Goal: Task Accomplishment & Management: Manage account settings

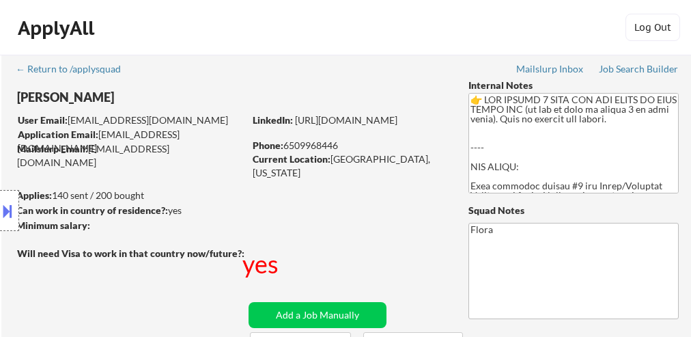
select select ""pending""
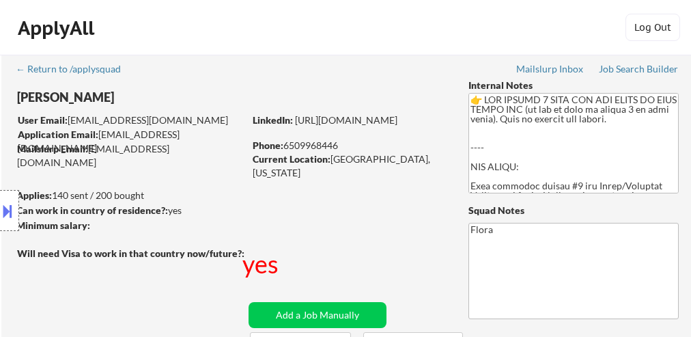
select select ""pending""
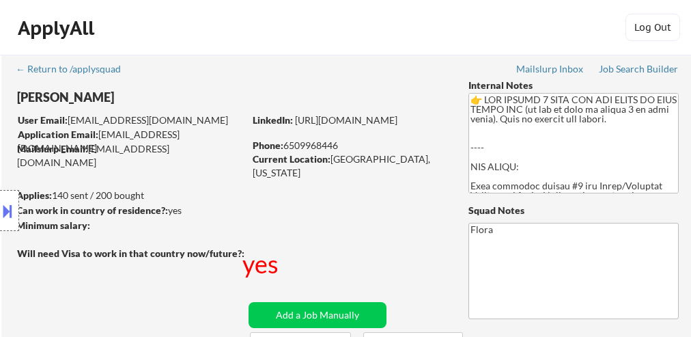
select select ""pending""
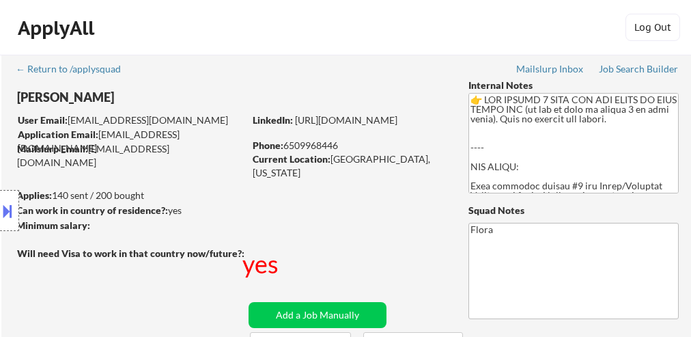
select select ""pending""
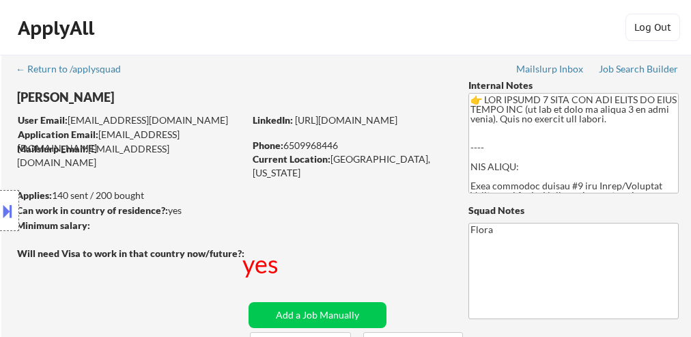
select select ""pending""
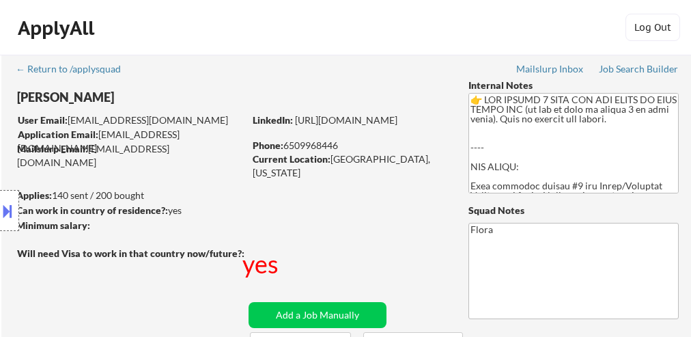
select select ""pending""
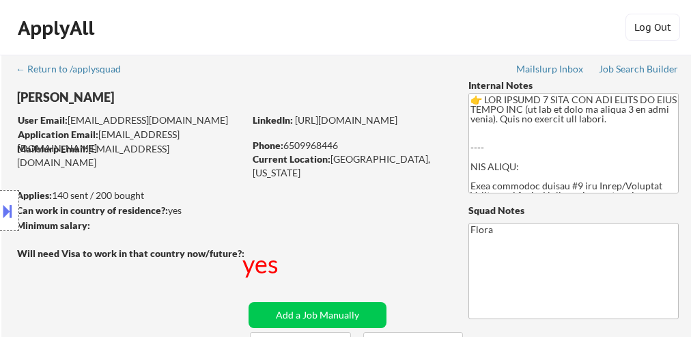
select select ""pending""
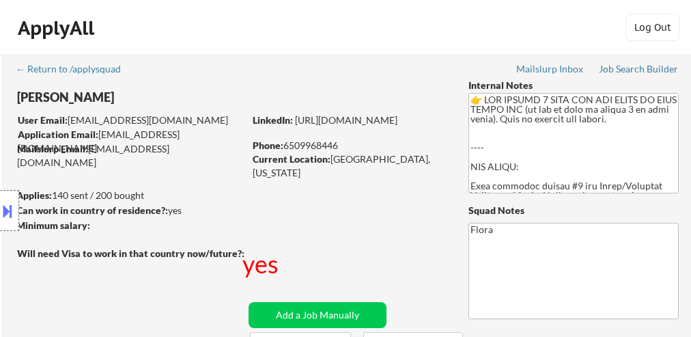
select select ""pending""
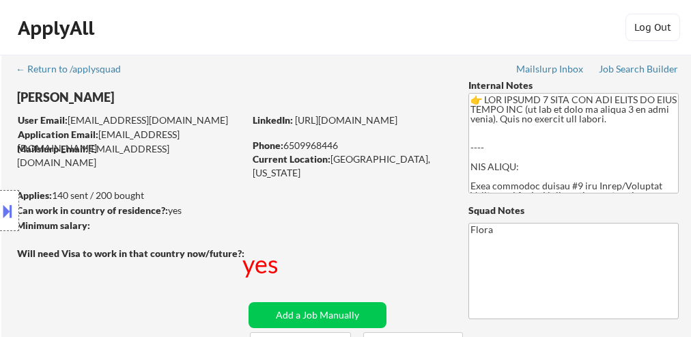
select select ""pending""
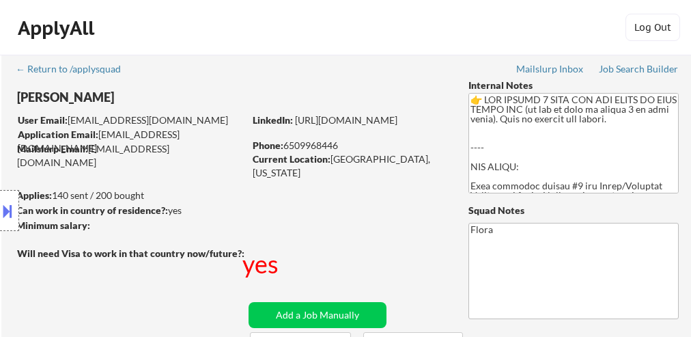
select select ""pending""
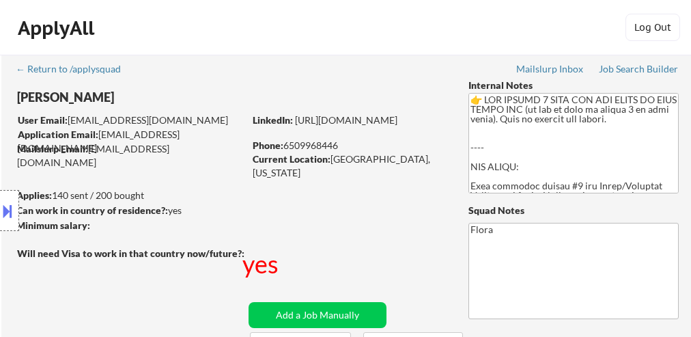
select select ""pending""
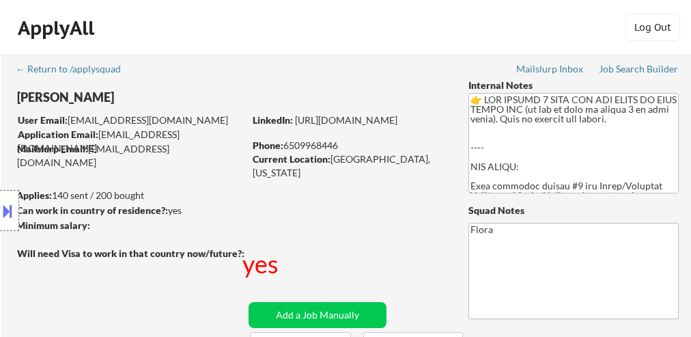
select select ""pending""
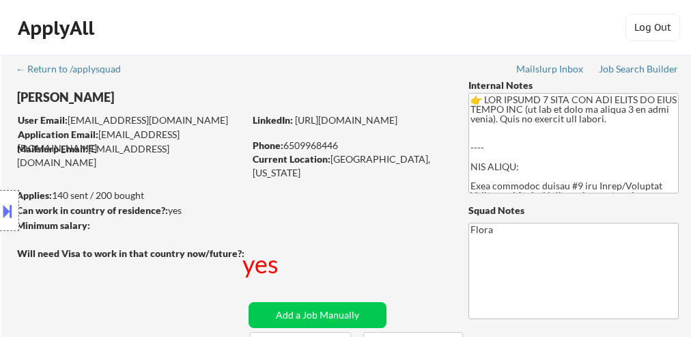
select select ""pending""
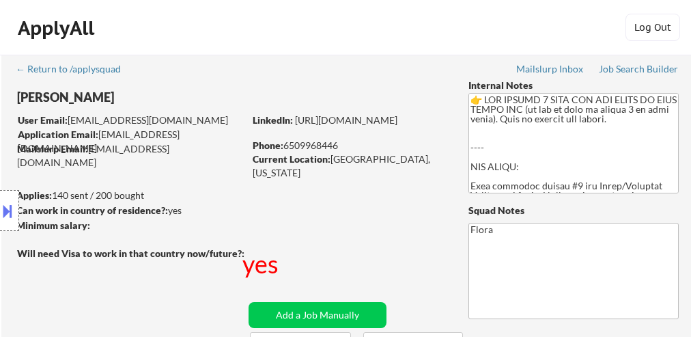
select select ""pending""
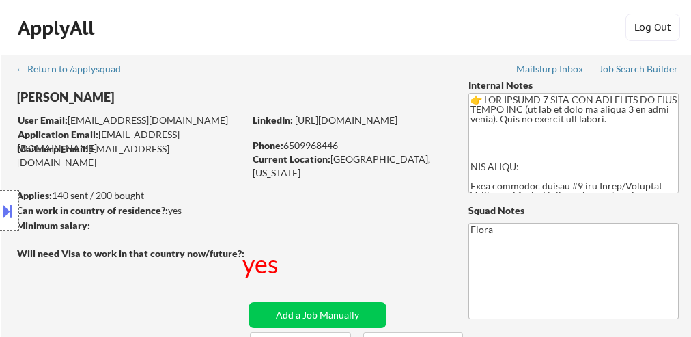
select select ""pending""
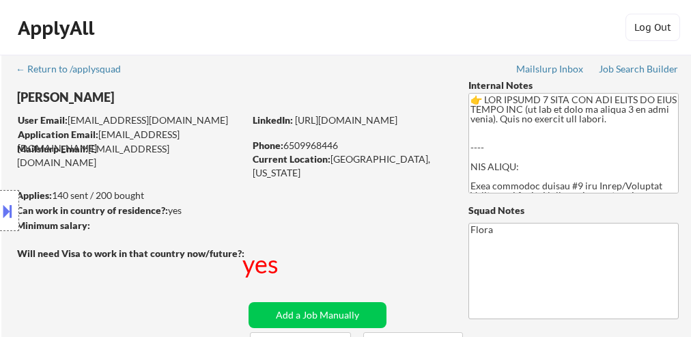
select select ""pending""
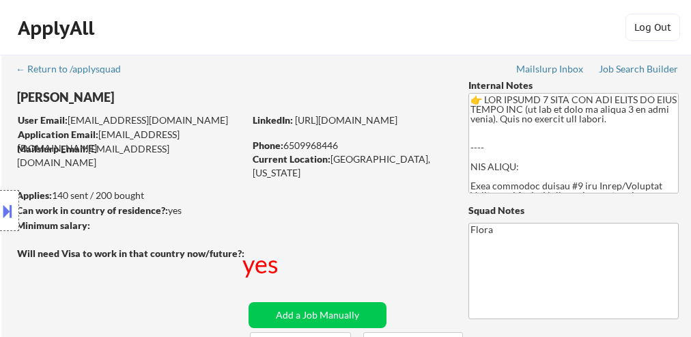
select select ""pending""
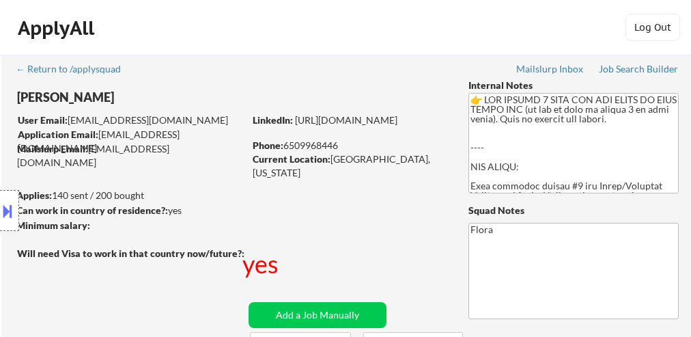
select select ""pending""
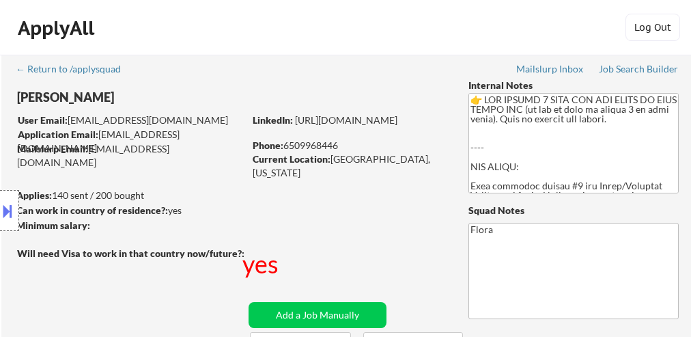
select select ""pending""
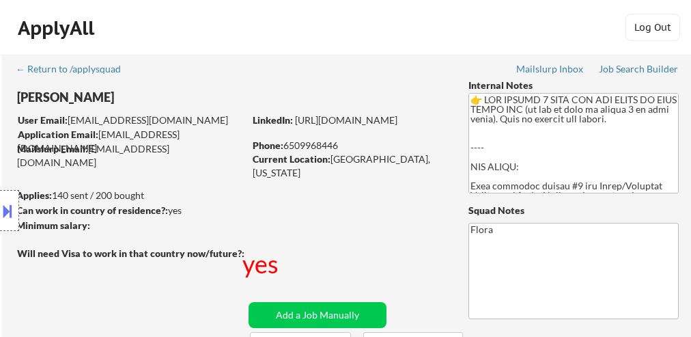
select select ""pending""
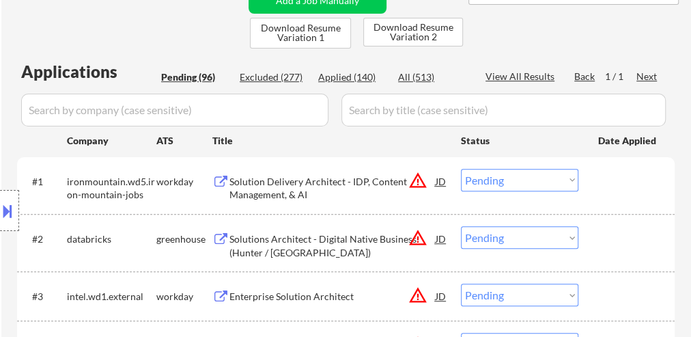
scroll to position [328, 0]
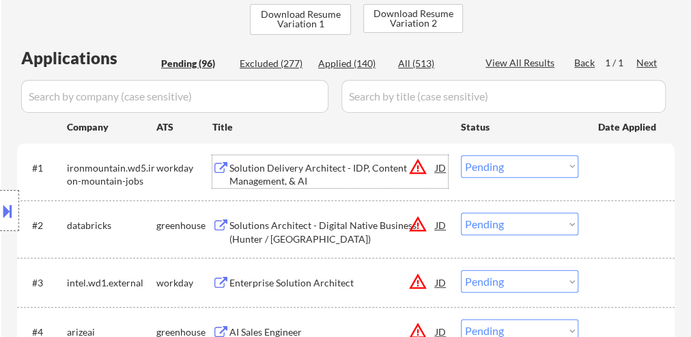
click at [329, 170] on div "Solution Delivery Architect - IDP, Content Management, & AI" at bounding box center [332, 174] width 206 height 27
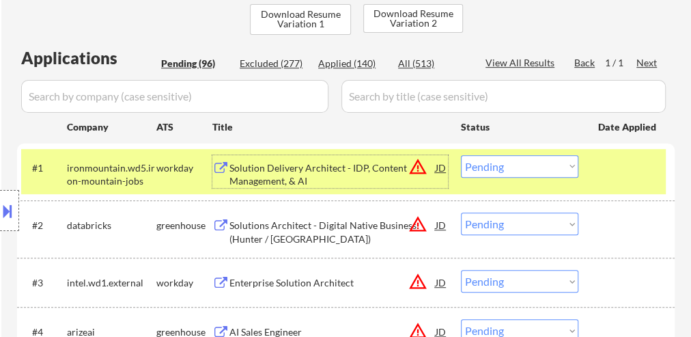
click at [369, 222] on div "Solutions Architect - Digital Native Business (Hunter / [GEOGRAPHIC_DATA])" at bounding box center [332, 231] width 206 height 27
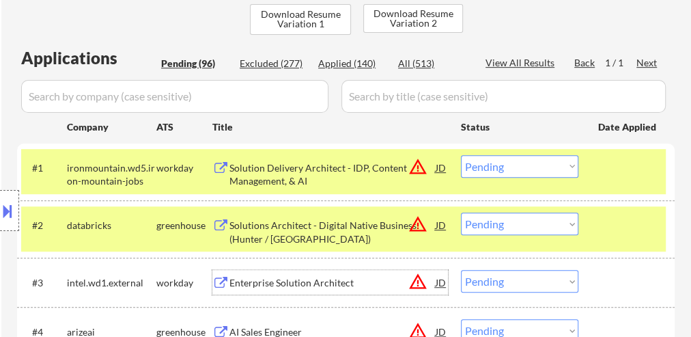
click at [350, 278] on div "Enterprise Solution Architect" at bounding box center [332, 283] width 206 height 14
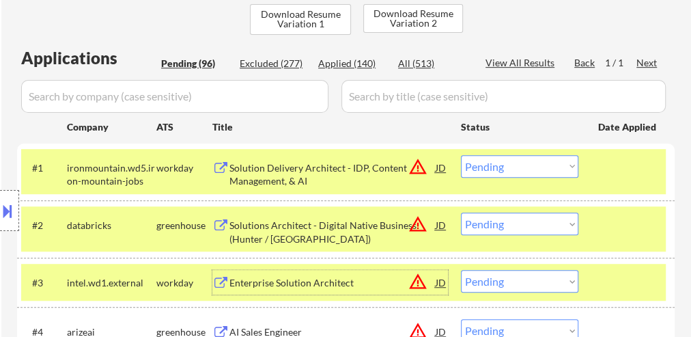
click at [525, 165] on select "Choose an option... Pending Applied Excluded (Questions) Excluded (Expired) Exc…" at bounding box center [519, 166] width 117 height 23
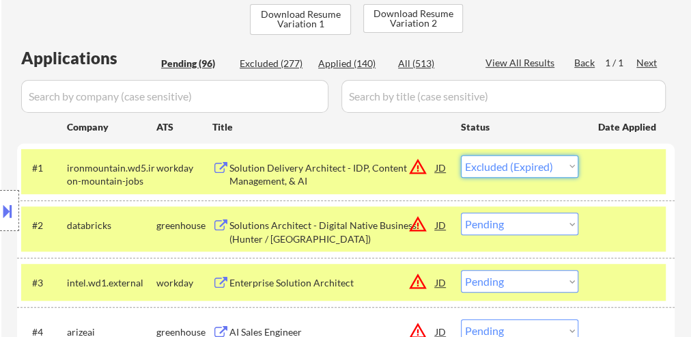
click at [461, 155] on select "Choose an option... Pending Applied Excluded (Questions) Excluded (Expired) Exc…" at bounding box center [519, 166] width 117 height 23
select select ""pending""
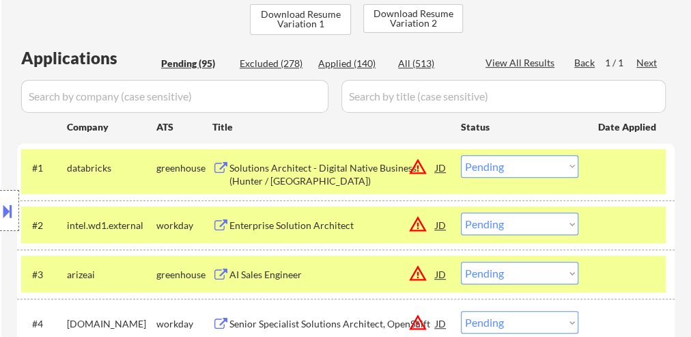
click at [522, 224] on select "Choose an option... Pending Applied Excluded (Questions) Excluded (Expired) Exc…" at bounding box center [519, 223] width 117 height 23
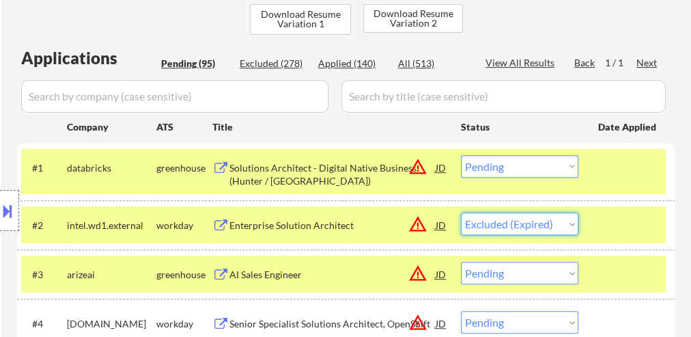
click at [461, 212] on select "Choose an option... Pending Applied Excluded (Questions) Excluded (Expired) Exc…" at bounding box center [519, 223] width 117 height 23
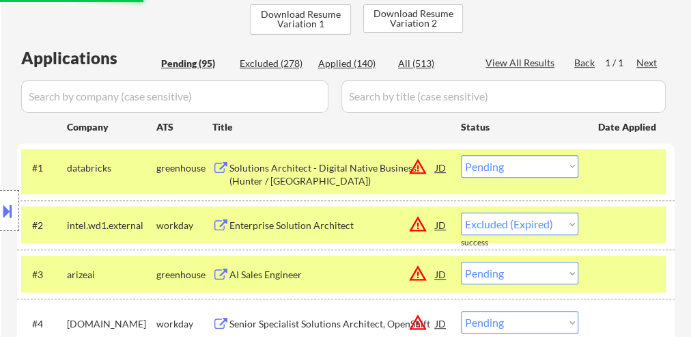
select select ""pending""
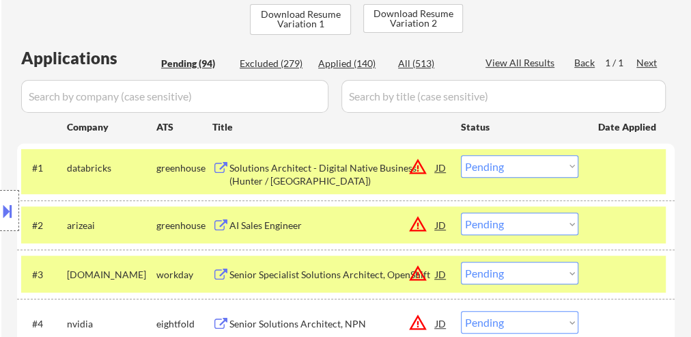
click at [270, 223] on div "AI Sales Engineer" at bounding box center [332, 225] width 206 height 14
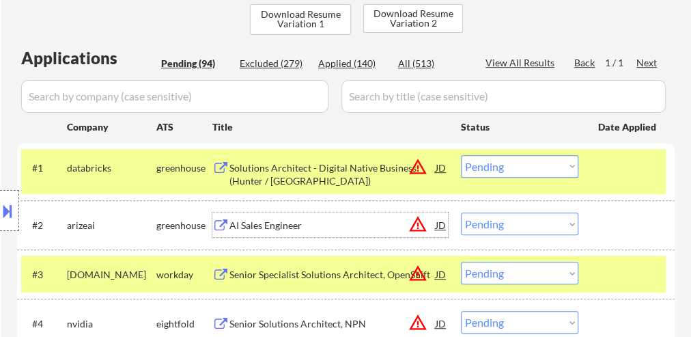
click at [343, 273] on div "Senior Specialist Solutions Architect, OpenShift" at bounding box center [332, 275] width 206 height 14
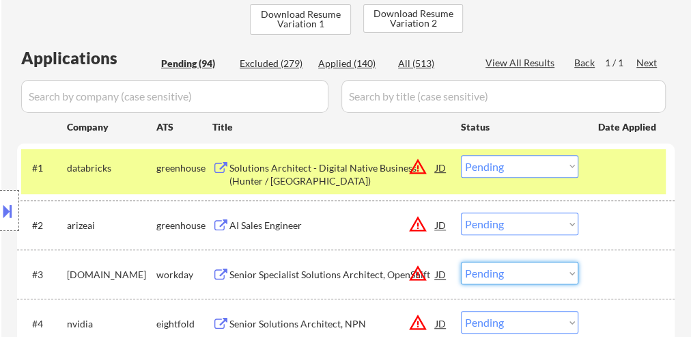
click at [481, 273] on select "Choose an option... Pending Applied Excluded (Questions) Excluded (Expired) Exc…" at bounding box center [519, 272] width 117 height 23
click at [461, 261] on select "Choose an option... Pending Applied Excluded (Questions) Excluded (Expired) Exc…" at bounding box center [519, 272] width 117 height 23
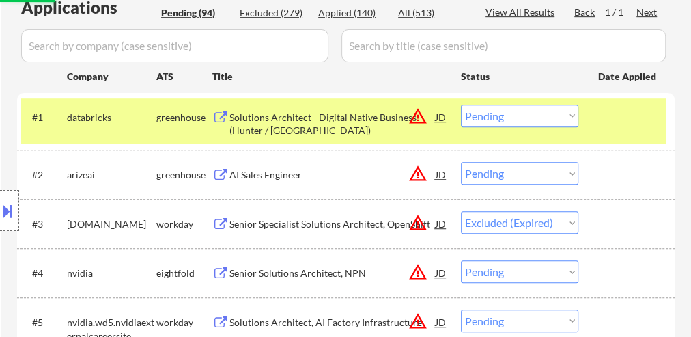
scroll to position [382, 0]
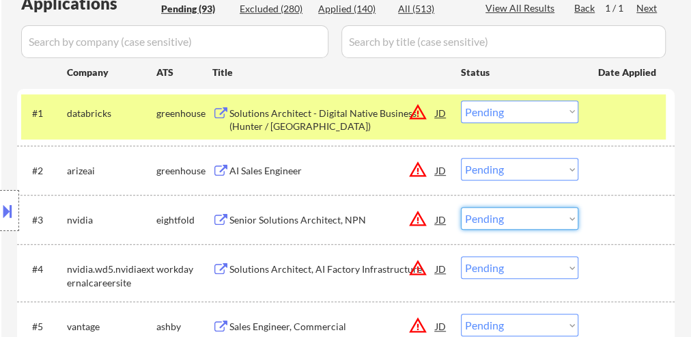
click at [485, 218] on select "Choose an option... Pending Applied Excluded (Questions) Excluded (Expired) Exc…" at bounding box center [519, 218] width 117 height 23
click at [461, 207] on select "Choose an option... Pending Applied Excluded (Questions) Excluded (Expired) Exc…" at bounding box center [519, 218] width 117 height 23
select select ""pending""
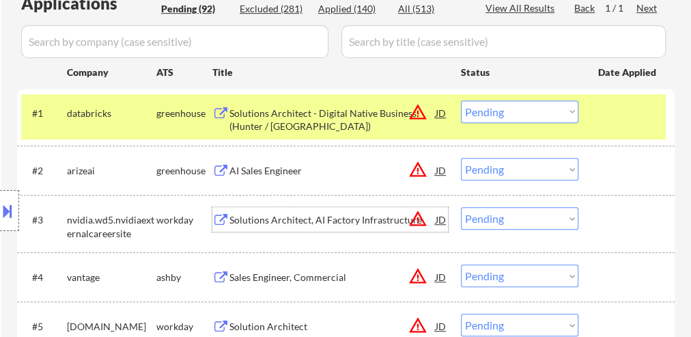
click at [306, 219] on div "Solutions Architect, AI Factory Infrastructure" at bounding box center [332, 220] width 206 height 14
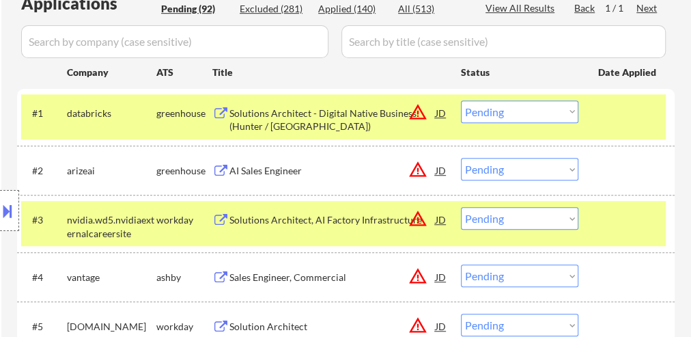
select select ""pending""
select select ""PLACEHOLDER_1427118222253""
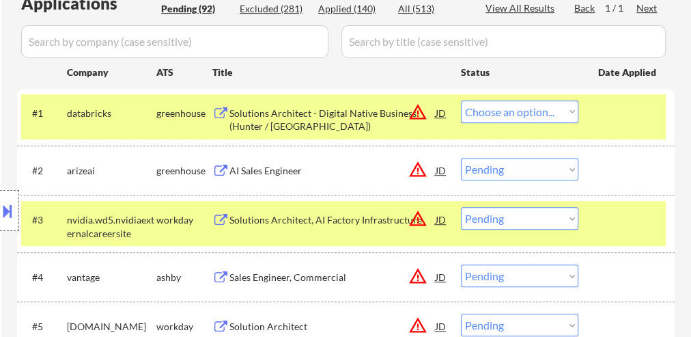
select select ""PLACEHOLDER_1427118222253""
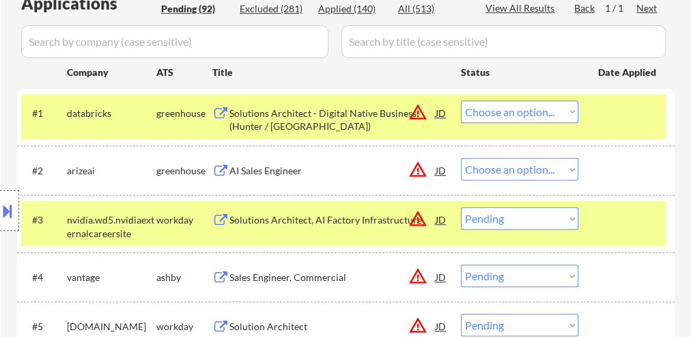
select select ""PLACEHOLDER_1427118222253""
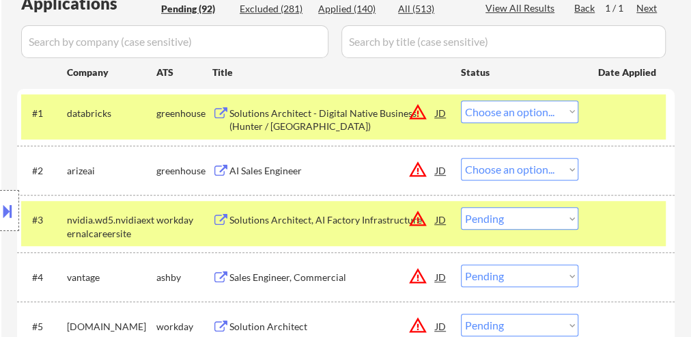
select select ""PLACEHOLDER_1427118222253""
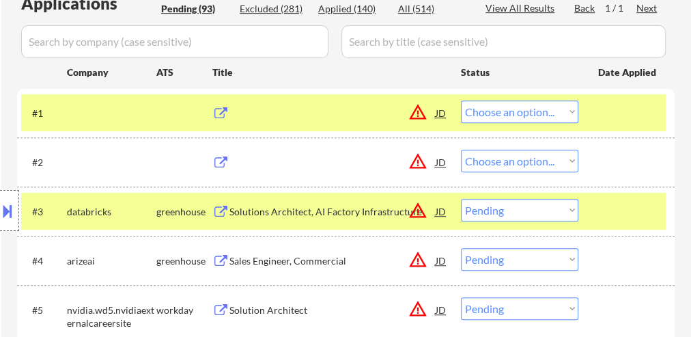
select select ""pending""
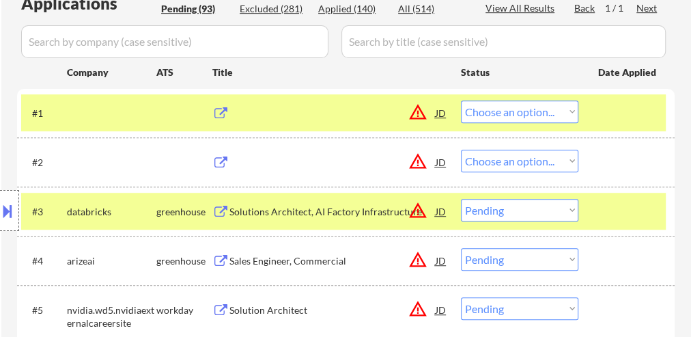
select select ""pending""
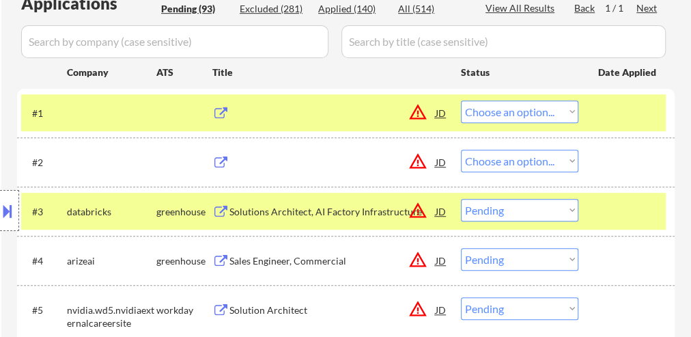
select select ""pending""
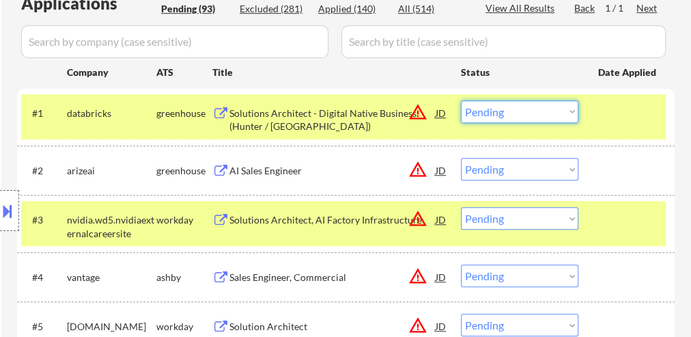
click at [509, 112] on select "Choose an option... Pending Applied Excluded (Questions) Excluded (Expired) Exc…" at bounding box center [519, 111] width 117 height 23
click at [461, 100] on select "Choose an option... Pending Applied Excluded (Questions) Excluded (Expired) Exc…" at bounding box center [519, 111] width 117 height 23
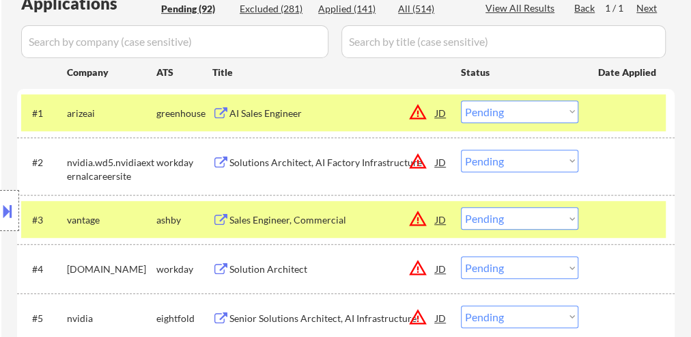
click at [492, 115] on select "Choose an option... Pending Applied Excluded (Questions) Excluded (Expired) Exc…" at bounding box center [519, 111] width 117 height 23
click at [461, 100] on select "Choose an option... Pending Applied Excluded (Questions) Excluded (Expired) Exc…" at bounding box center [519, 111] width 117 height 23
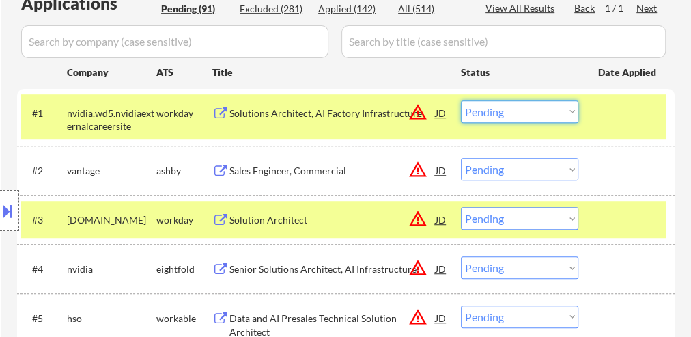
drag, startPoint x: 488, startPoint y: 111, endPoint x: 490, endPoint y: 117, distance: 7.0
click at [488, 111] on select "Choose an option... Pending Applied Excluded (Questions) Excluded (Expired) Exc…" at bounding box center [519, 111] width 117 height 23
click at [461, 100] on select "Choose an option... Pending Applied Excluded (Questions) Excluded (Expired) Exc…" at bounding box center [519, 111] width 117 height 23
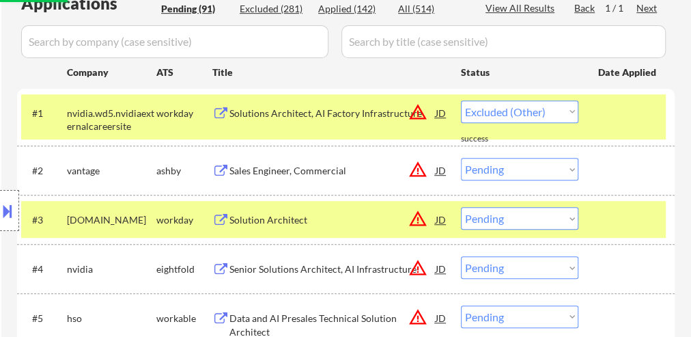
select select ""pending""
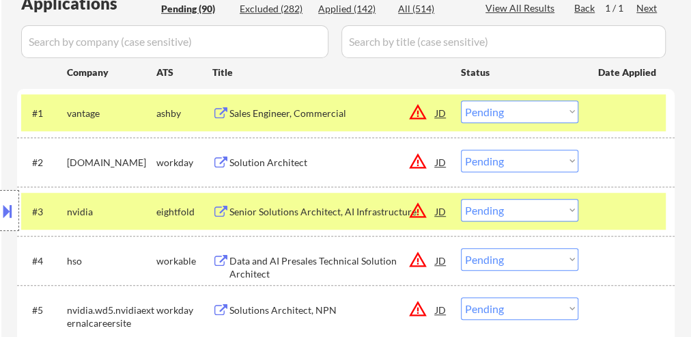
click at [602, 105] on div at bounding box center [628, 112] width 60 height 25
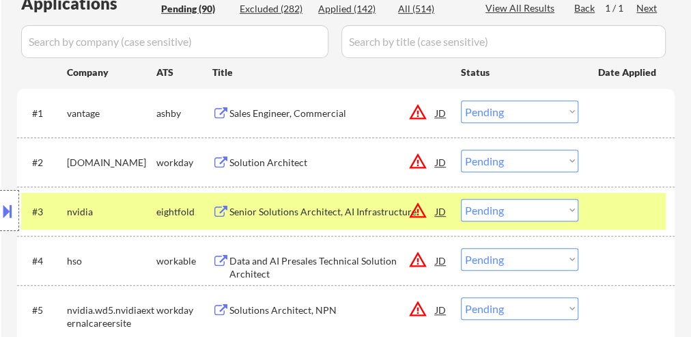
click at [602, 205] on div at bounding box center [628, 211] width 60 height 25
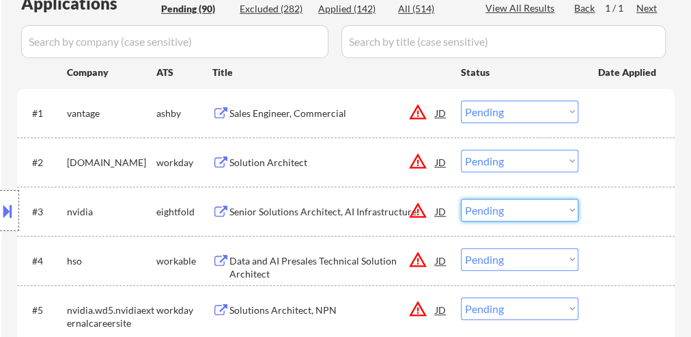
click at [487, 216] on select "Choose an option... Pending Applied Excluded (Questions) Excluded (Expired) Exc…" at bounding box center [519, 210] width 117 height 23
click at [461, 199] on select "Choose an option... Pending Applied Excluded (Questions) Excluded (Expired) Exc…" at bounding box center [519, 210] width 117 height 23
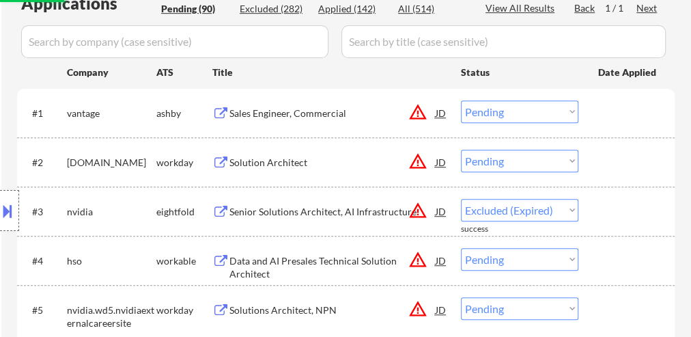
select select ""pending""
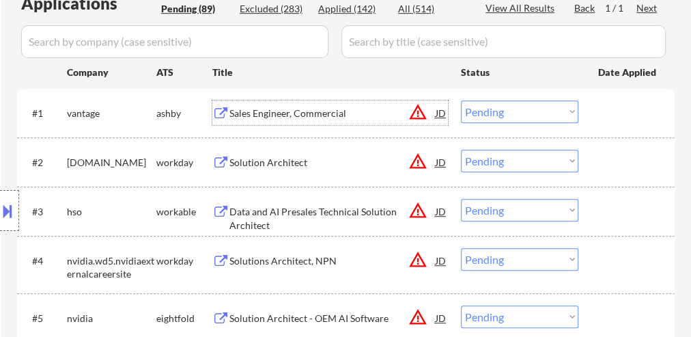
click at [335, 113] on div "Sales Engineer, Commercial" at bounding box center [332, 114] width 206 height 14
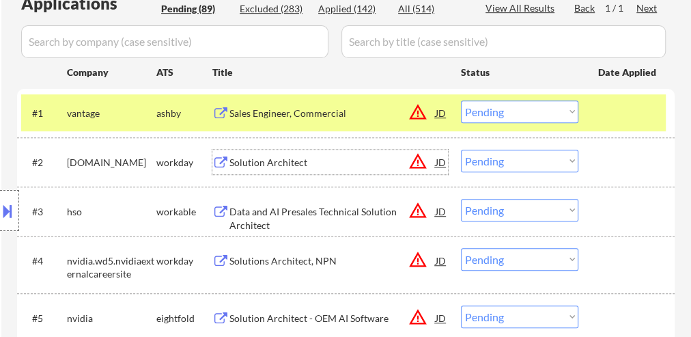
click at [313, 162] on div "Solution Architect" at bounding box center [332, 163] width 206 height 14
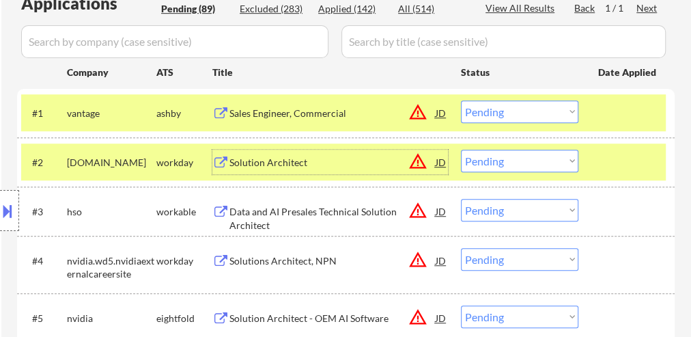
click at [305, 208] on div "Data and AI Presales Technical Solution Architect" at bounding box center [332, 218] width 206 height 27
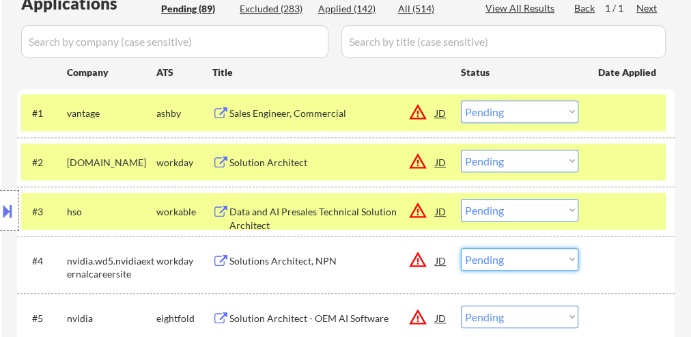
click at [490, 260] on select "Choose an option... Pending Applied Excluded (Questions) Excluded (Expired) Exc…" at bounding box center [519, 259] width 117 height 23
click at [461, 248] on select "Choose an option... Pending Applied Excluded (Questions) Excluded (Expired) Exc…" at bounding box center [519, 259] width 117 height 23
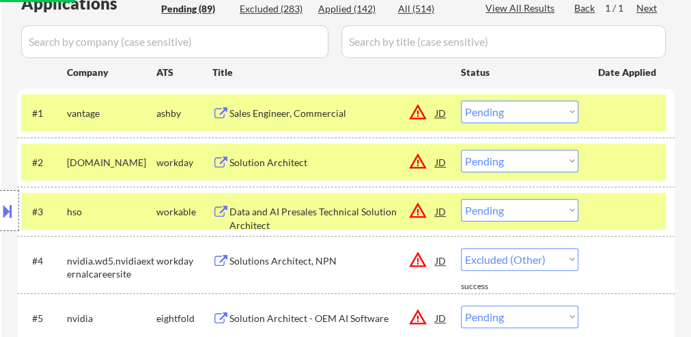
select select ""pending""
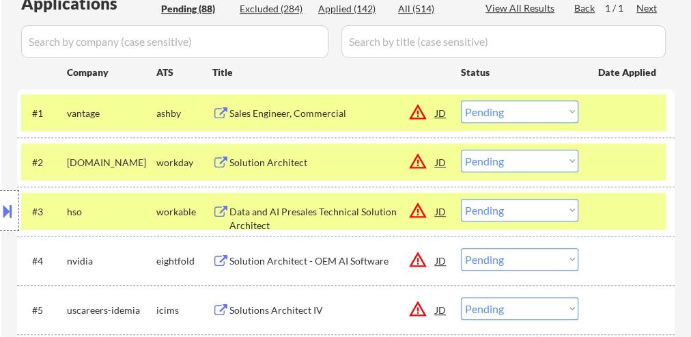
drag, startPoint x: 481, startPoint y: 158, endPoint x: 483, endPoint y: 171, distance: 13.1
click at [481, 158] on select "Choose an option... Pending Applied Excluded (Questions) Excluded (Expired) Exc…" at bounding box center [519, 161] width 117 height 23
click at [461, 150] on select "Choose an option... Pending Applied Excluded (Questions) Excluded (Expired) Exc…" at bounding box center [519, 161] width 117 height 23
select select ""pending""
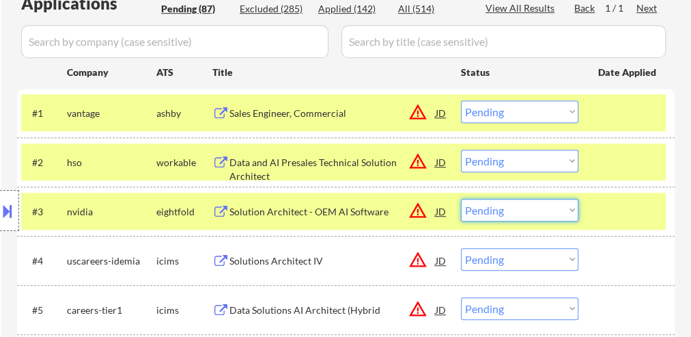
click at [502, 206] on select "Choose an option... Pending Applied Excluded (Questions) Excluded (Expired) Exc…" at bounding box center [519, 210] width 117 height 23
click at [461, 199] on select "Choose an option... Pending Applied Excluded (Questions) Excluded (Expired) Exc…" at bounding box center [519, 210] width 117 height 23
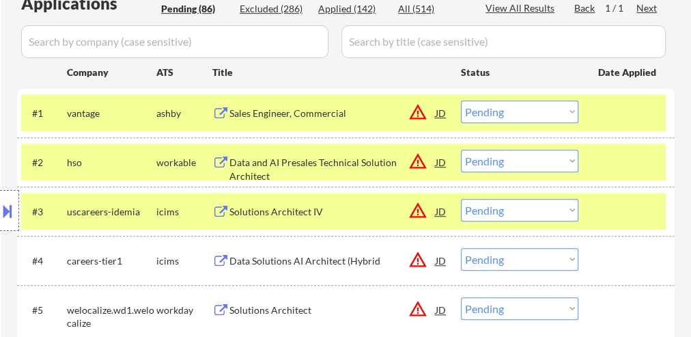
click at [605, 199] on div at bounding box center [628, 211] width 60 height 25
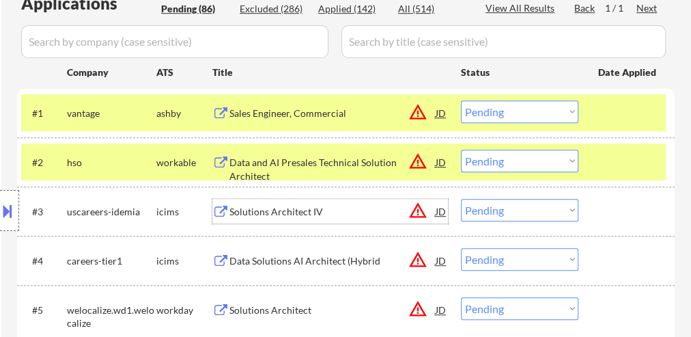
click at [280, 207] on div "Solutions Architect IV" at bounding box center [332, 212] width 206 height 14
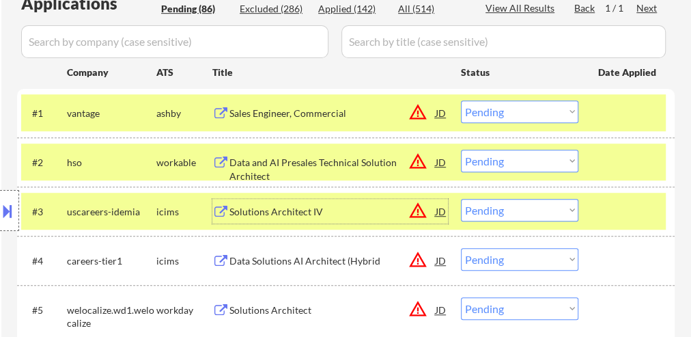
click at [498, 212] on select "Choose an option... Pending Applied Excluded (Questions) Excluded (Expired) Exc…" at bounding box center [519, 210] width 117 height 23
click at [461, 199] on select "Choose an option... Pending Applied Excluded (Questions) Excluded (Expired) Exc…" at bounding box center [519, 210] width 117 height 23
click at [328, 259] on div "Data Solutions AI Architect (Hybrid" at bounding box center [332, 261] width 206 height 14
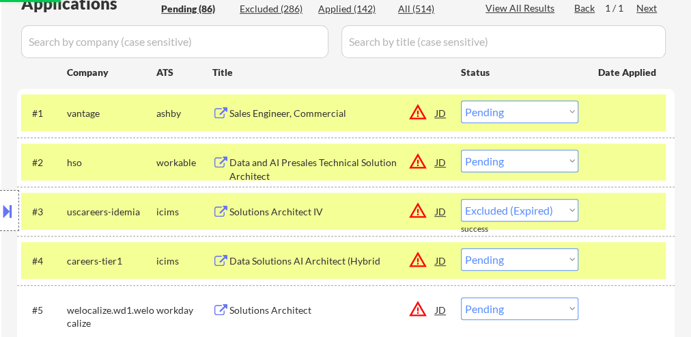
select select ""pending""
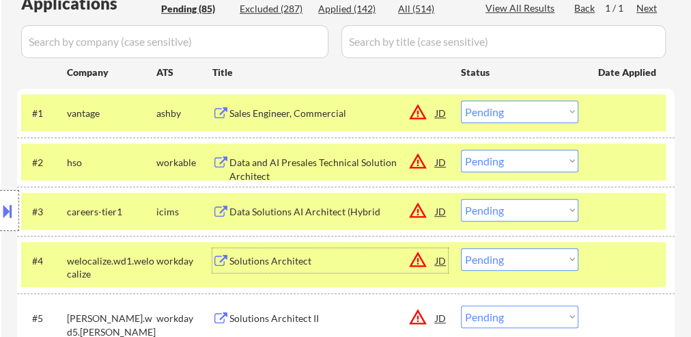
click at [492, 159] on select "Choose an option... Pending Applied Excluded (Questions) Excluded (Expired) Exc…" at bounding box center [519, 161] width 117 height 23
click at [461, 150] on select "Choose an option... Pending Applied Excluded (Questions) Excluded (Expired) Exc…" at bounding box center [519, 161] width 117 height 23
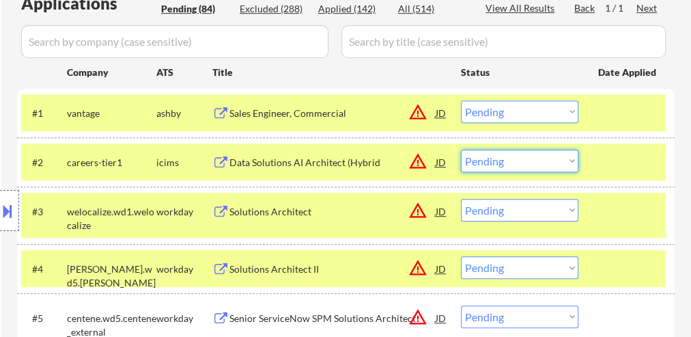
click at [500, 163] on select "Choose an option... Pending Applied Excluded (Questions) Excluded (Expired) Exc…" at bounding box center [519, 161] width 117 height 23
click at [461, 150] on select "Choose an option... Pending Applied Excluded (Questions) Excluded (Expired) Exc…" at bounding box center [519, 161] width 117 height 23
select select ""pending""
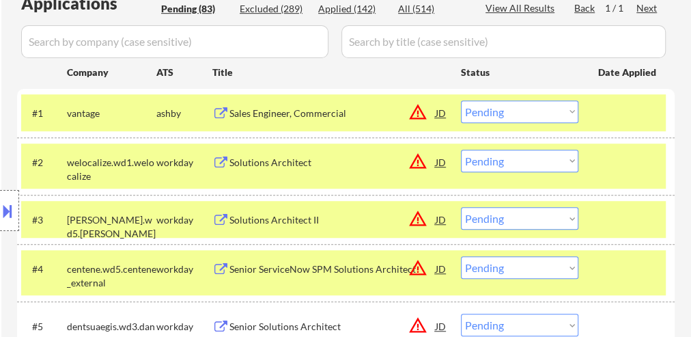
click at [490, 113] on select "Choose an option... Pending Applied Excluded (Questions) Excluded (Expired) Exc…" at bounding box center [519, 111] width 117 height 23
click at [461, 100] on select "Choose an option... Pending Applied Excluded (Questions) Excluded (Expired) Exc…" at bounding box center [519, 111] width 117 height 23
select select ""pending""
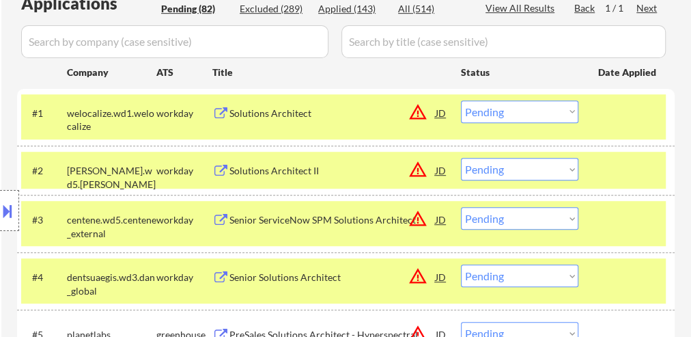
click at [604, 118] on div at bounding box center [628, 112] width 60 height 25
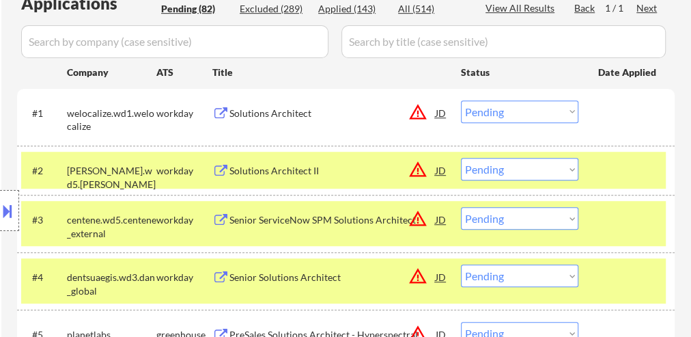
click at [612, 173] on div at bounding box center [628, 170] width 60 height 25
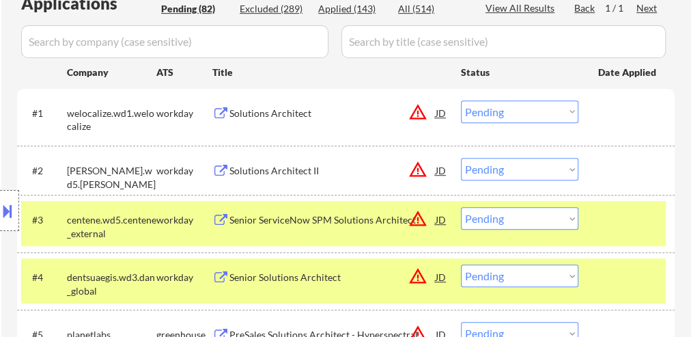
click at [616, 252] on div "#4 dentsuaegis.wd3.dan_global workday Senior Solutions Architect JD warning_amb…" at bounding box center [345, 280] width 657 height 57
click at [624, 299] on div "#4 dentsuaegis.wd3.dan_global workday Senior Solutions Architect JD warning_amb…" at bounding box center [343, 280] width 645 height 45
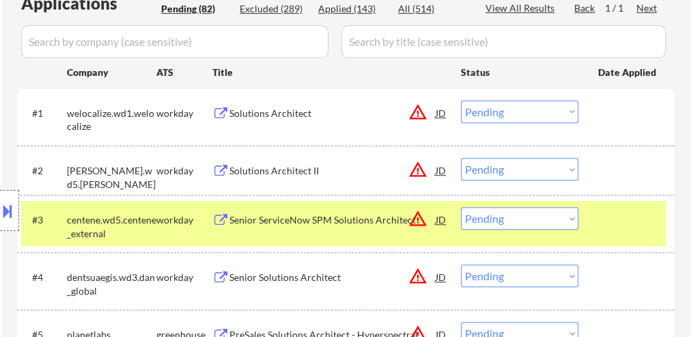
click at [597, 228] on div "#3 centene.wd5.centene_external workday Senior ServiceNow SPM Solutions Archite…" at bounding box center [343, 223] width 645 height 45
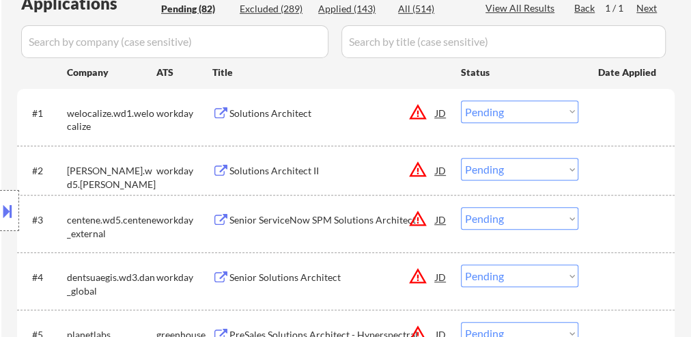
click at [498, 218] on select "Choose an option... Pending Applied Excluded (Questions) Excluded (Expired) Exc…" at bounding box center [519, 218] width 117 height 23
click at [461, 207] on select "Choose an option... Pending Applied Excluded (Questions) Excluded (Expired) Exc…" at bounding box center [519, 218] width 117 height 23
select select ""pending""
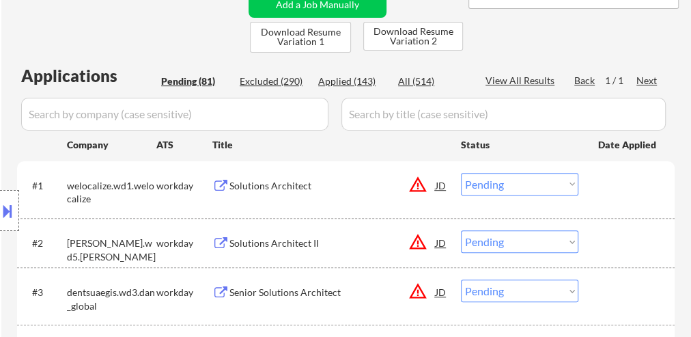
scroll to position [328, 0]
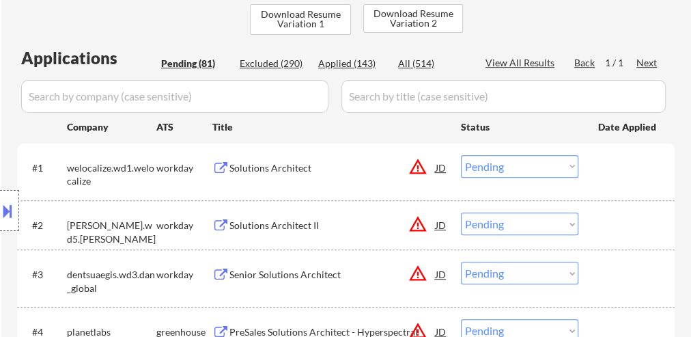
click at [253, 165] on div "Solutions Architect" at bounding box center [332, 168] width 206 height 14
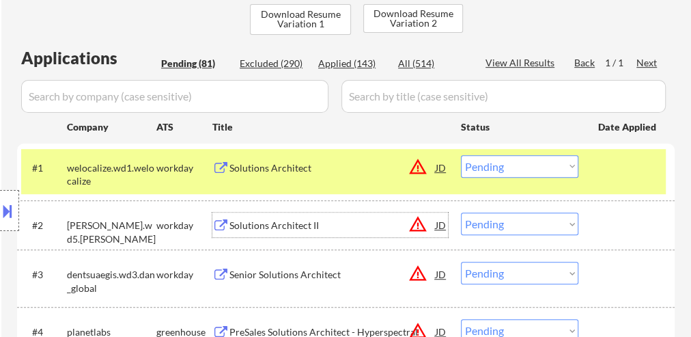
click at [316, 227] on div "Solutions Architect II" at bounding box center [332, 225] width 206 height 14
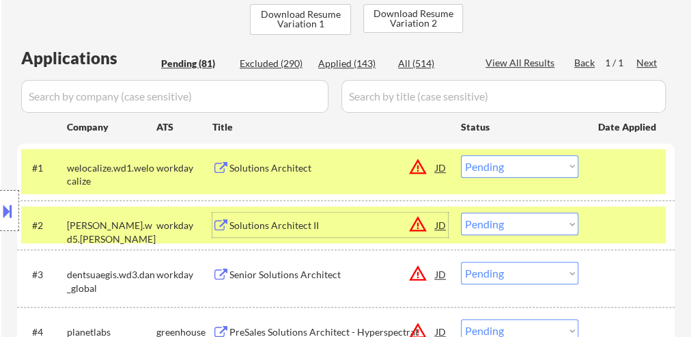
click at [331, 272] on div "Senior Solutions Architect" at bounding box center [332, 275] width 206 height 14
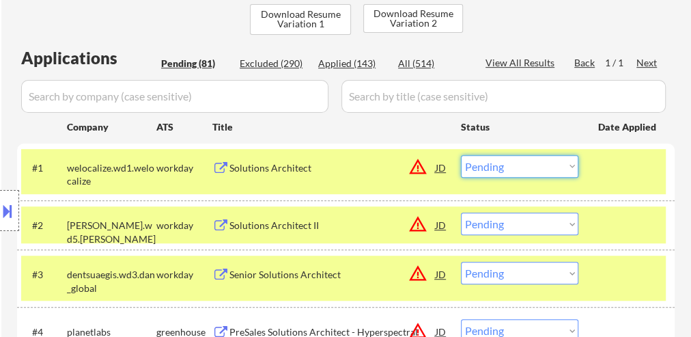
click at [513, 165] on select "Choose an option... Pending Applied Excluded (Questions) Excluded (Expired) Exc…" at bounding box center [519, 166] width 117 height 23
click at [461, 155] on select "Choose an option... Pending Applied Excluded (Questions) Excluded (Expired) Exc…" at bounding box center [519, 166] width 117 height 23
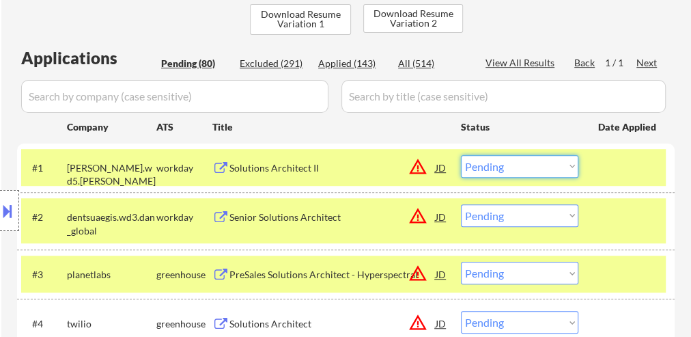
click at [501, 167] on select "Choose an option... Pending Applied Excluded (Questions) Excluded (Expired) Exc…" at bounding box center [519, 166] width 117 height 23
click at [461, 155] on select "Choose an option... Pending Applied Excluded (Questions) Excluded (Expired) Exc…" at bounding box center [519, 166] width 117 height 23
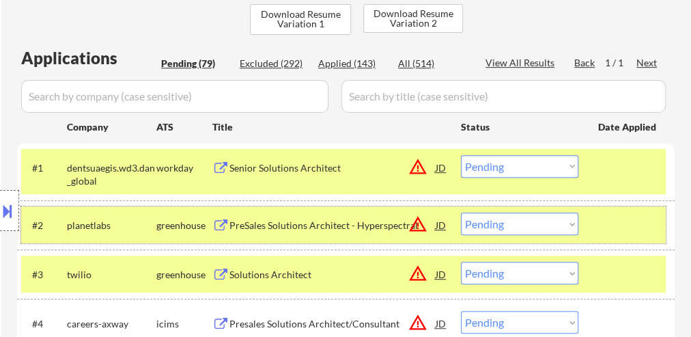
click at [621, 228] on div at bounding box center [628, 224] width 60 height 25
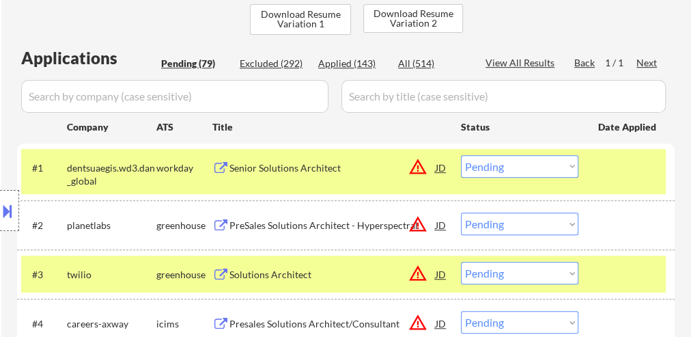
click at [620, 270] on div at bounding box center [628, 273] width 60 height 25
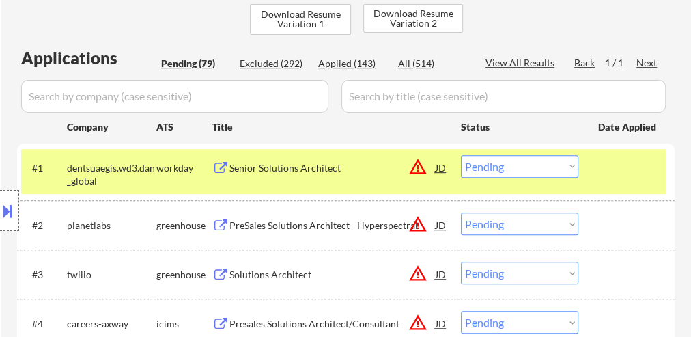
click at [310, 229] on div "PreSales Solutions Architect - Hyperspectral" at bounding box center [332, 225] width 206 height 14
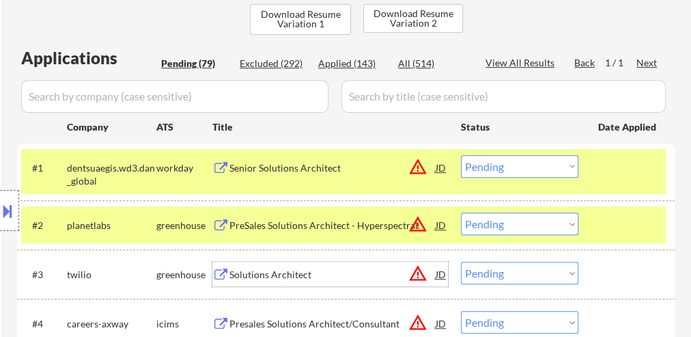
click at [282, 274] on div "Solutions Architect" at bounding box center [332, 275] width 206 height 14
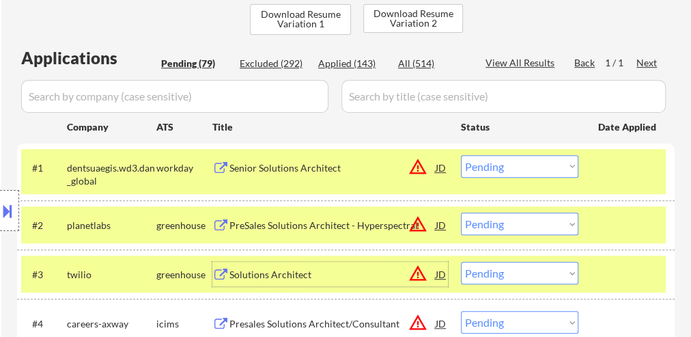
click at [494, 162] on select "Choose an option... Pending Applied Excluded (Questions) Excluded (Expired) Exc…" at bounding box center [519, 166] width 117 height 23
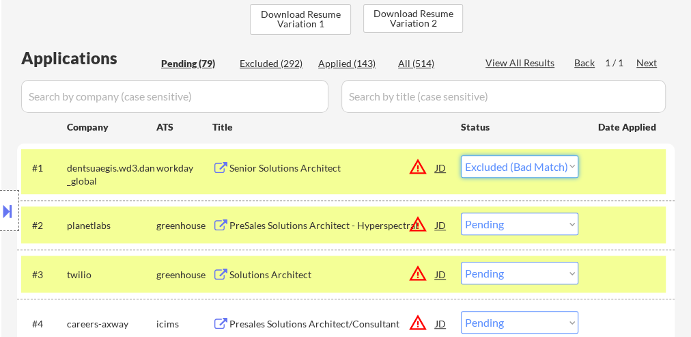
click at [461, 155] on select "Choose an option... Pending Applied Excluded (Questions) Excluded (Expired) Exc…" at bounding box center [519, 166] width 117 height 23
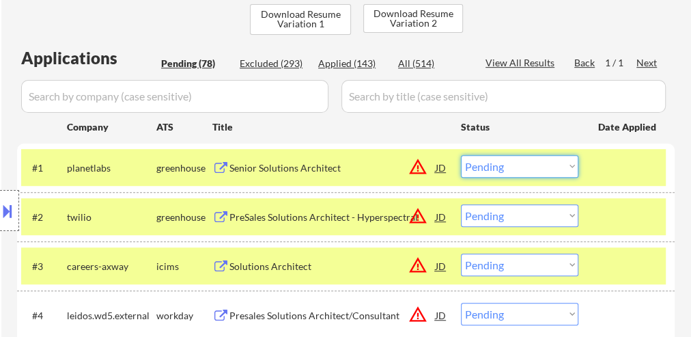
click at [522, 169] on select "Choose an option... Pending Applied Excluded (Questions) Excluded (Expired) Exc…" at bounding box center [519, 166] width 117 height 23
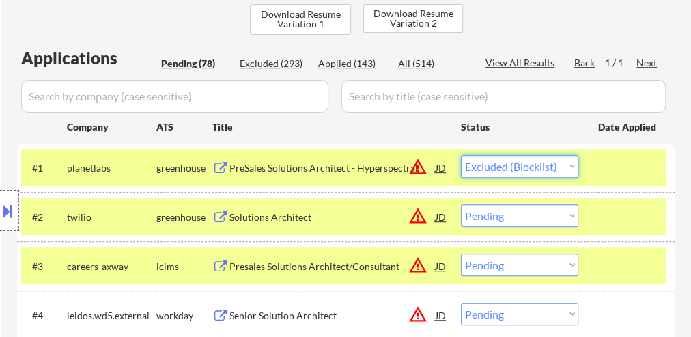
click at [461, 155] on select "Choose an option... Pending Applied Excluded (Questions) Excluded (Expired) Exc…" at bounding box center [519, 166] width 117 height 23
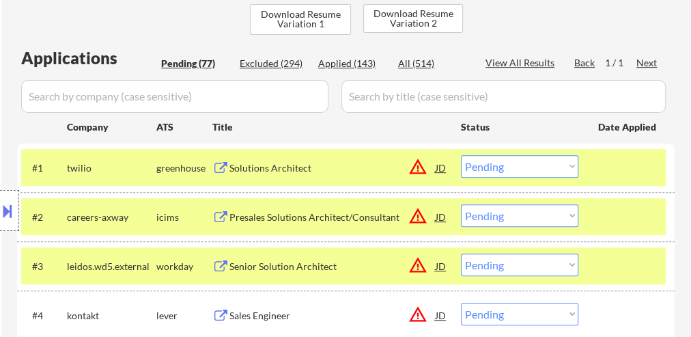
click at [507, 160] on select "Choose an option... Pending Applied Excluded (Questions) Excluded (Expired) Exc…" at bounding box center [519, 166] width 117 height 23
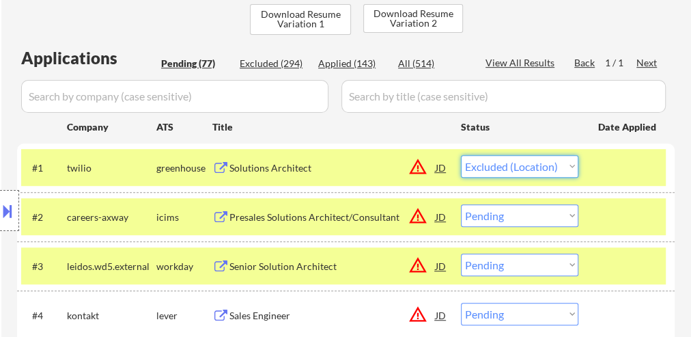
click at [461, 155] on select "Choose an option... Pending Applied Excluded (Questions) Excluded (Expired) Exc…" at bounding box center [519, 166] width 117 height 23
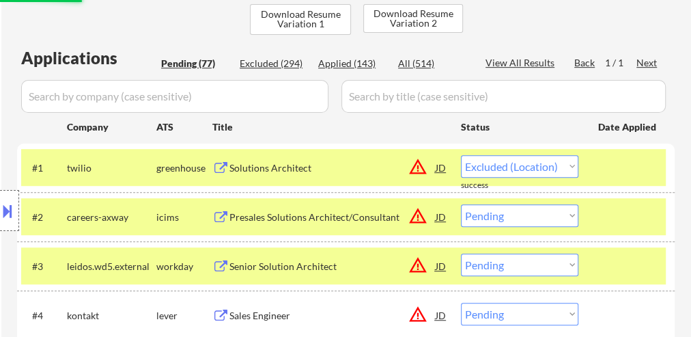
select select ""pending""
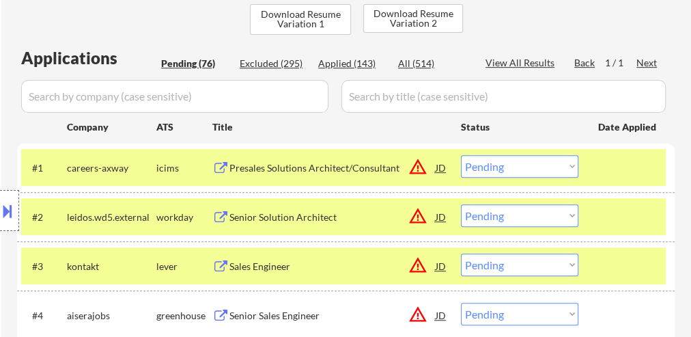
click at [609, 170] on div at bounding box center [628, 167] width 60 height 25
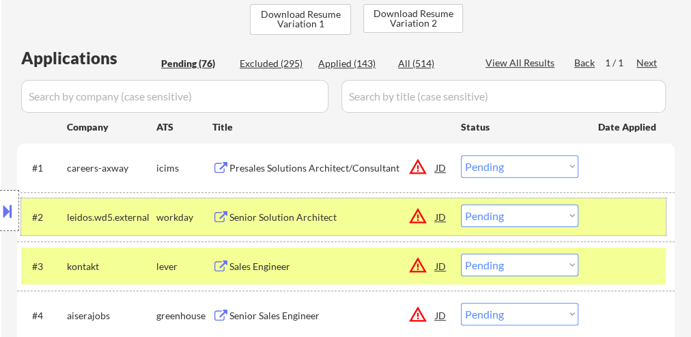
click at [605, 215] on div at bounding box center [628, 216] width 60 height 25
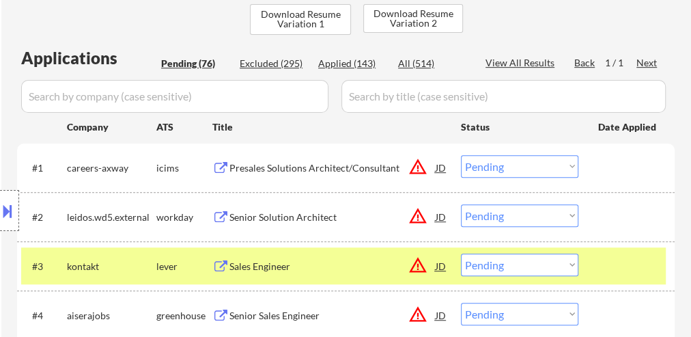
click at [611, 264] on div at bounding box center [628, 265] width 60 height 25
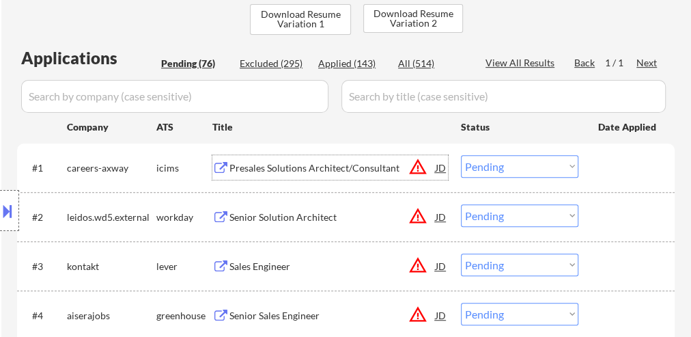
click at [334, 163] on div "Presales Solutions Architect/Consultant" at bounding box center [332, 168] width 206 height 14
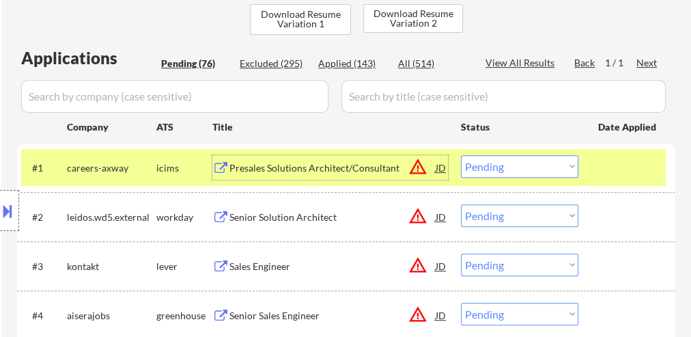
click at [285, 216] on div "Senior Solution Architect" at bounding box center [332, 217] width 206 height 14
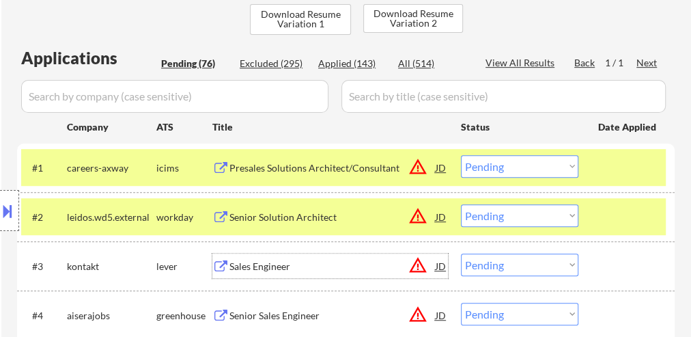
click at [277, 268] on div "Sales Engineer" at bounding box center [332, 266] width 206 height 14
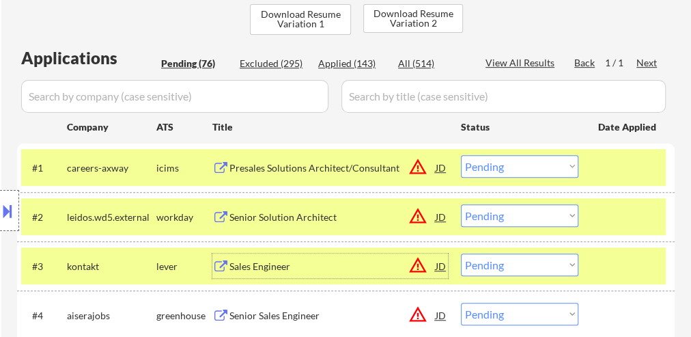
click at [496, 215] on select "Choose an option... Pending Applied Excluded (Questions) Excluded (Expired) Exc…" at bounding box center [519, 215] width 117 height 23
click at [461, 204] on select "Choose an option... Pending Applied Excluded (Questions) Excluded (Expired) Exc…" at bounding box center [519, 215] width 117 height 23
select select ""pending""
click at [630, 265] on div at bounding box center [628, 265] width 60 height 25
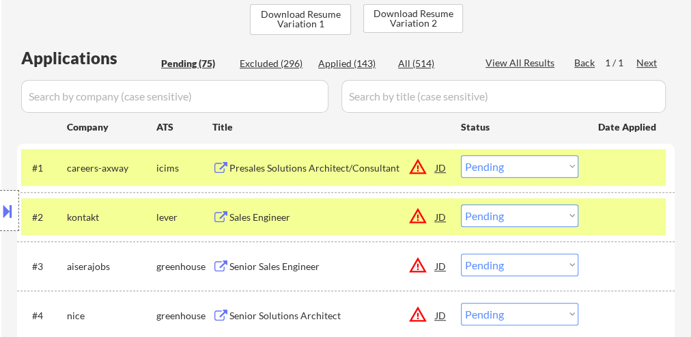
click at [489, 265] on select "Choose an option... Pending Applied Excluded (Questions) Excluded (Expired) Exc…" at bounding box center [519, 264] width 117 height 23
click at [461, 253] on select "Choose an option... Pending Applied Excluded (Questions) Excluded (Expired) Exc…" at bounding box center [519, 264] width 117 height 23
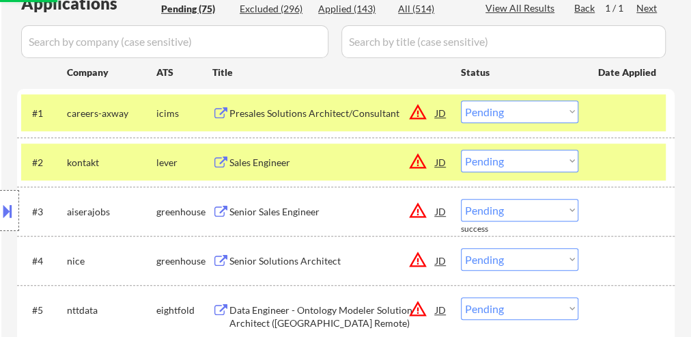
scroll to position [437, 0]
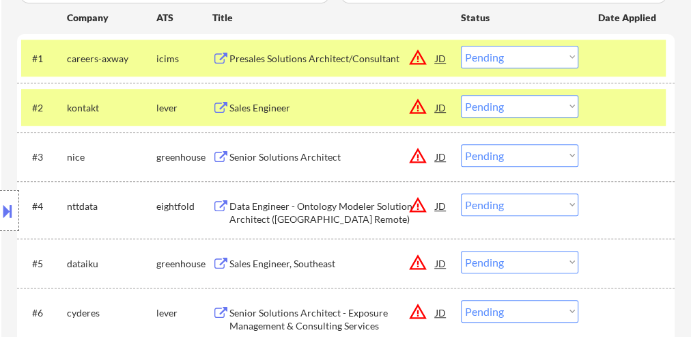
click at [495, 153] on select "Choose an option... Pending Applied Excluded (Questions) Excluded (Expired) Exc…" at bounding box center [519, 155] width 117 height 23
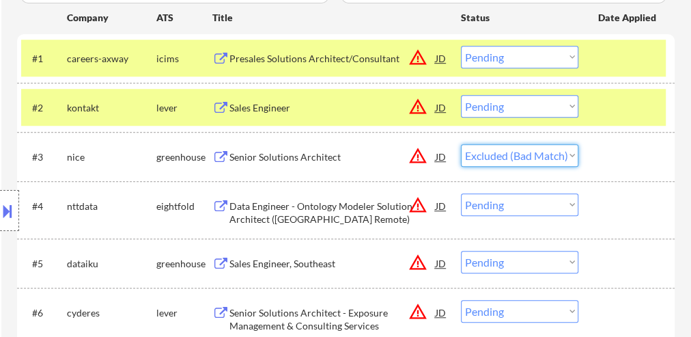
click at [461, 144] on select "Choose an option... Pending Applied Excluded (Questions) Excluded (Expired) Exc…" at bounding box center [519, 155] width 117 height 23
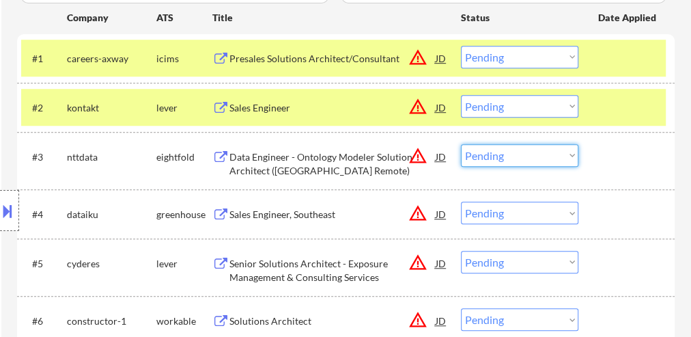
click at [502, 156] on select "Choose an option... Pending Applied Excluded (Questions) Excluded (Expired) Exc…" at bounding box center [519, 155] width 117 height 23
click at [461, 144] on select "Choose an option... Pending Applied Excluded (Questions) Excluded (Expired) Exc…" at bounding box center [519, 155] width 117 height 23
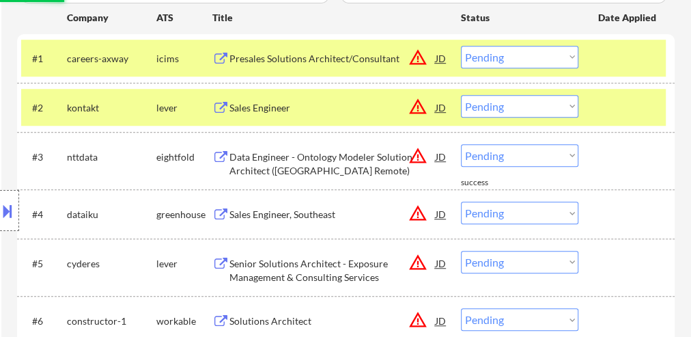
click at [317, 225] on div "Sales Engineer, Southeast" at bounding box center [332, 213] width 206 height 25
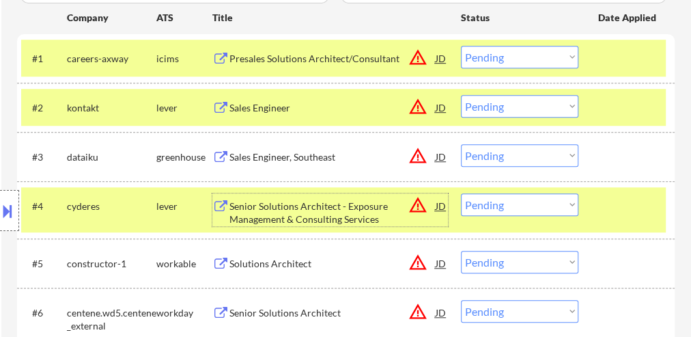
click at [344, 155] on div "Sales Engineer, Southeast" at bounding box center [332, 157] width 206 height 14
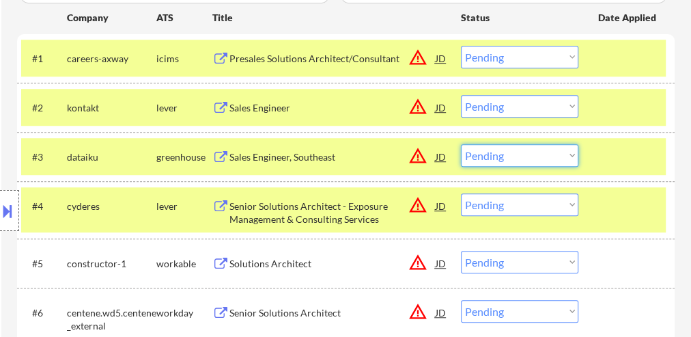
drag, startPoint x: 509, startPoint y: 152, endPoint x: 513, endPoint y: 163, distance: 11.4
click at [509, 152] on select "Choose an option... Pending Applied Excluded (Questions) Excluded (Expired) Exc…" at bounding box center [519, 155] width 117 height 23
click at [461, 144] on select "Choose an option... Pending Applied Excluded (Questions) Excluded (Expired) Exc…" at bounding box center [519, 155] width 117 height 23
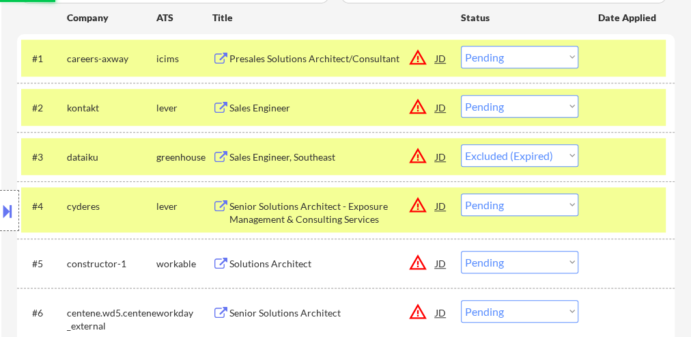
click at [305, 199] on div "Senior Solutions Architect - Exposure Management & Consulting Services" at bounding box center [332, 212] width 206 height 27
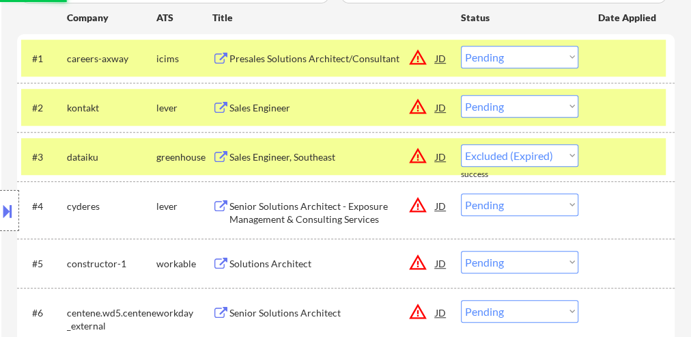
select select ""pending""
